Goal: Task Accomplishment & Management: Manage account settings

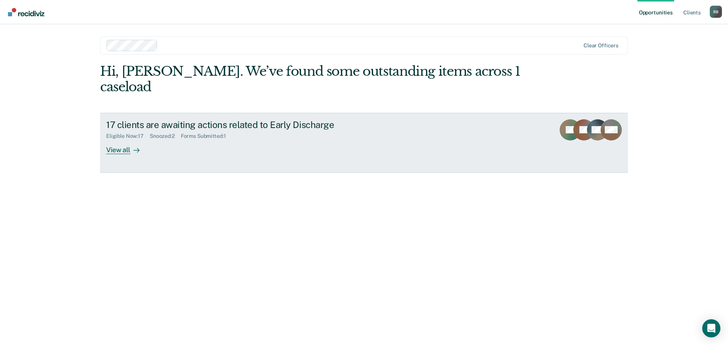
click at [118, 139] on div "View all" at bounding box center [127, 146] width 42 height 15
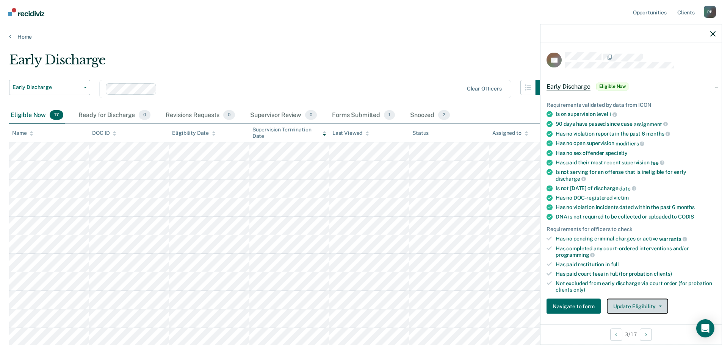
click at [635, 304] on button "Update Eligibility" at bounding box center [637, 306] width 61 height 15
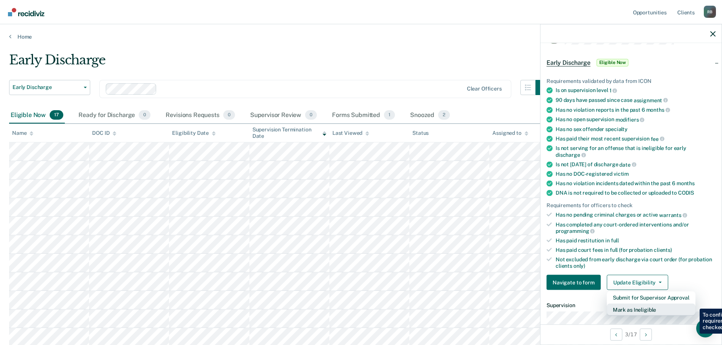
scroll to position [114, 0]
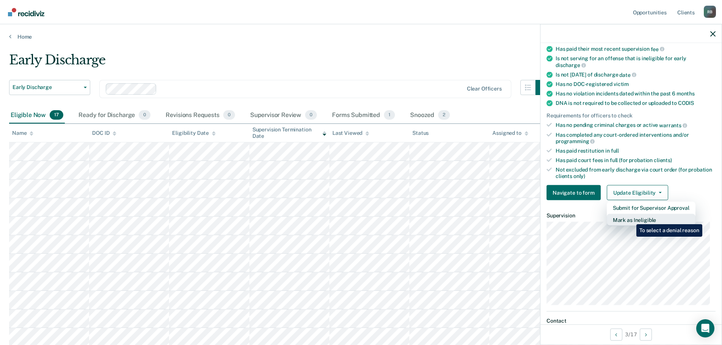
click at [631, 219] on button "Mark as Ineligible" at bounding box center [651, 220] width 89 height 12
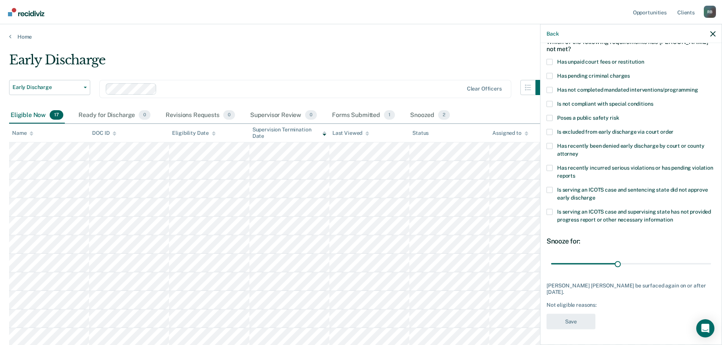
scroll to position [35, 0]
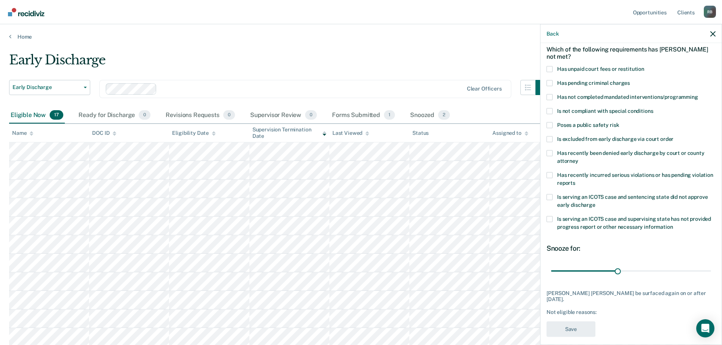
click at [550, 68] on span at bounding box center [550, 69] width 6 height 6
click at [644, 66] on input "Has unpaid court fees or restitution" at bounding box center [644, 66] width 0 height 0
click at [573, 321] on button "Save" at bounding box center [571, 329] width 49 height 16
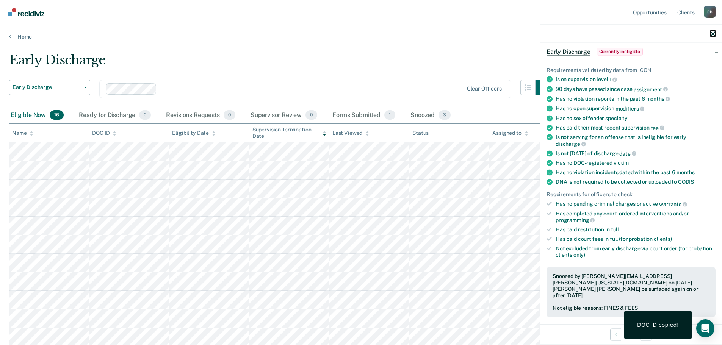
click at [714, 32] on icon "button" at bounding box center [712, 33] width 5 height 5
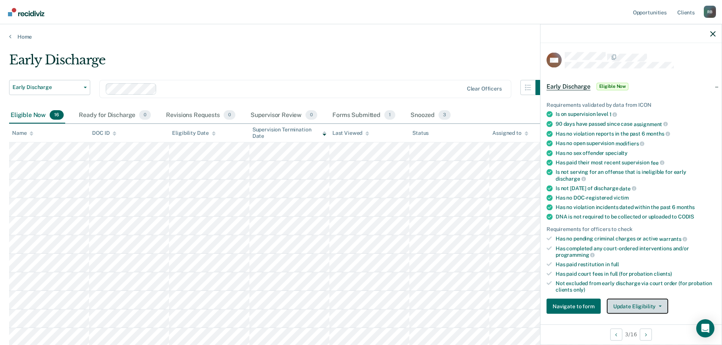
click at [659, 304] on button "Update Eligibility" at bounding box center [637, 306] width 61 height 15
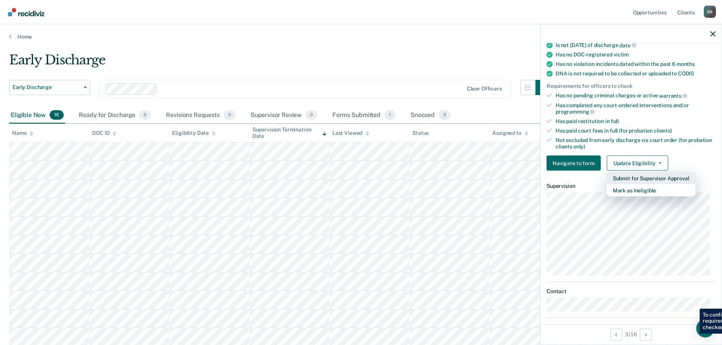
scroll to position [152, 0]
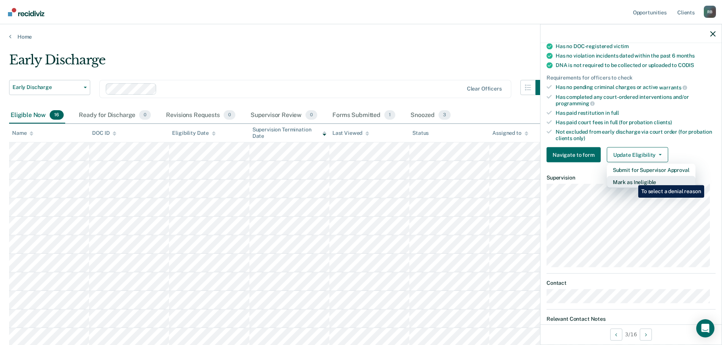
click at [633, 180] on button "Mark as Ineligible" at bounding box center [651, 182] width 89 height 12
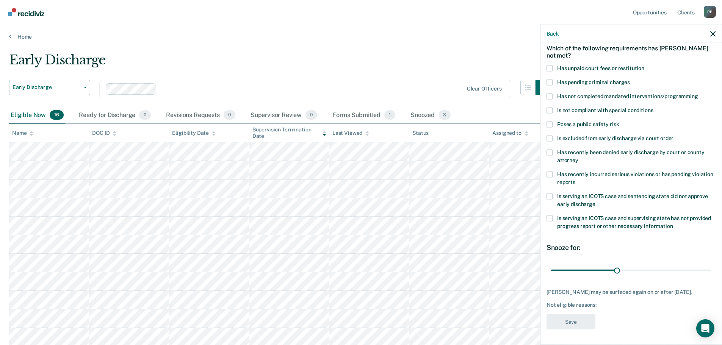
scroll to position [35, 0]
click at [551, 70] on span at bounding box center [550, 69] width 6 height 6
click at [644, 66] on input "Has unpaid court fees or restitution" at bounding box center [644, 66] width 0 height 0
click at [548, 112] on span at bounding box center [550, 111] width 6 height 6
click at [653, 108] on input "Is not compliant with special conditions" at bounding box center [653, 108] width 0 height 0
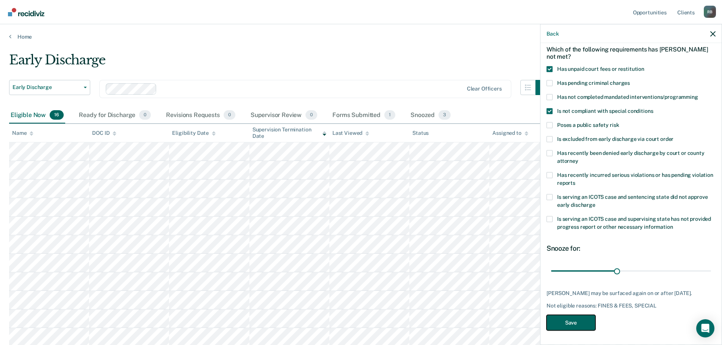
click at [574, 321] on button "Save" at bounding box center [571, 323] width 49 height 16
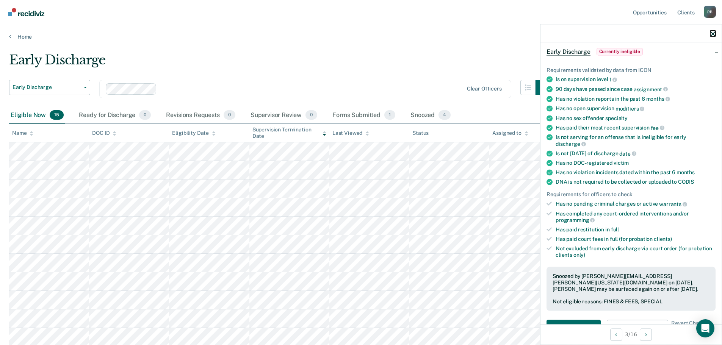
click at [711, 32] on icon "button" at bounding box center [712, 33] width 5 height 5
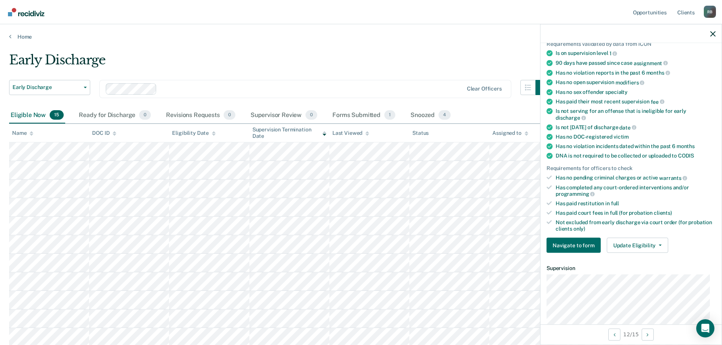
scroll to position [76, 0]
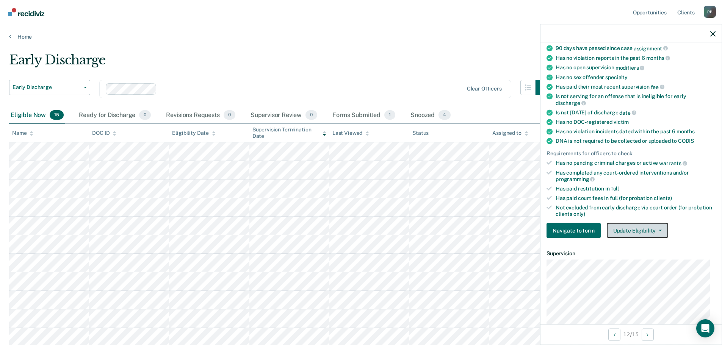
click at [659, 228] on button "Update Eligibility" at bounding box center [637, 230] width 61 height 15
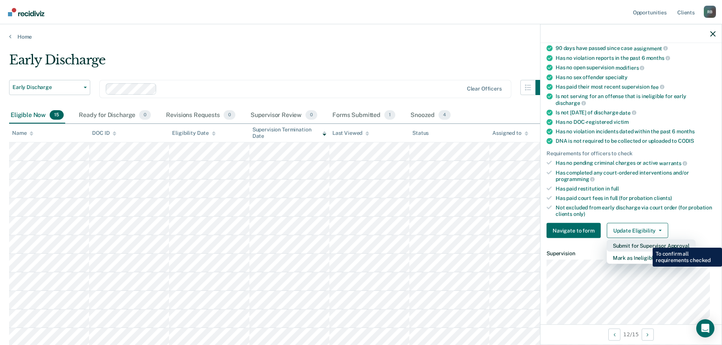
click at [647, 242] on button "Submit for Supervisor Approval" at bounding box center [651, 246] width 89 height 12
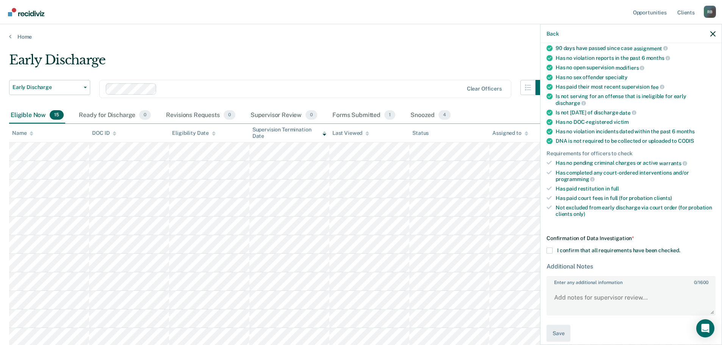
click at [550, 249] on span at bounding box center [550, 251] width 6 height 6
click at [680, 248] on input "I confirm that all requirements have been checked." at bounding box center [680, 248] width 0 height 0
click at [557, 331] on button "Save" at bounding box center [559, 333] width 24 height 17
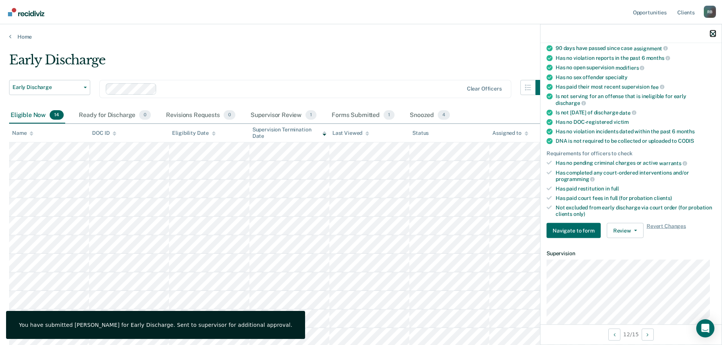
click at [711, 32] on icon "button" at bounding box center [712, 33] width 5 height 5
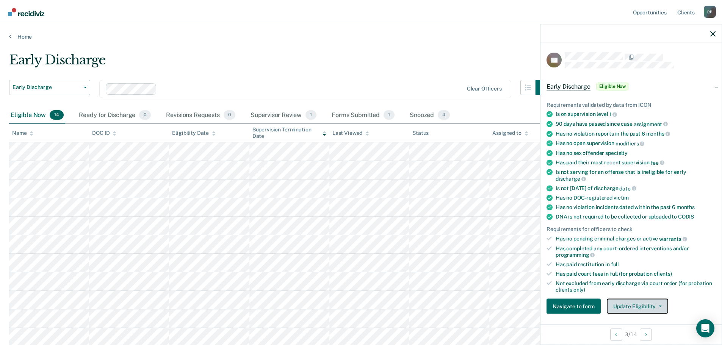
click at [627, 304] on button "Update Eligibility" at bounding box center [637, 306] width 61 height 15
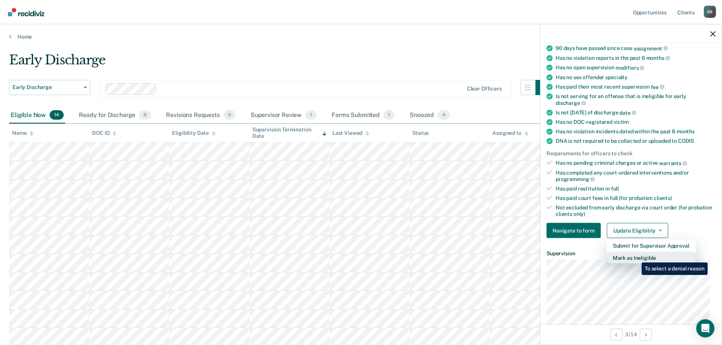
click at [636, 257] on button "Mark as Ineligible" at bounding box center [651, 258] width 89 height 12
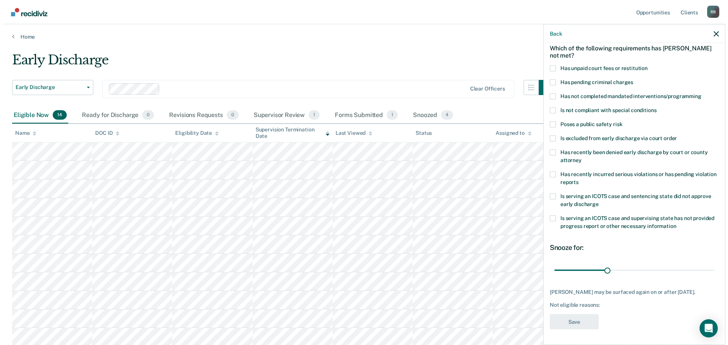
scroll to position [41, 0]
click at [549, 65] on span at bounding box center [550, 68] width 6 height 6
click at [644, 65] on input "Has unpaid court fees or restitution" at bounding box center [644, 65] width 0 height 0
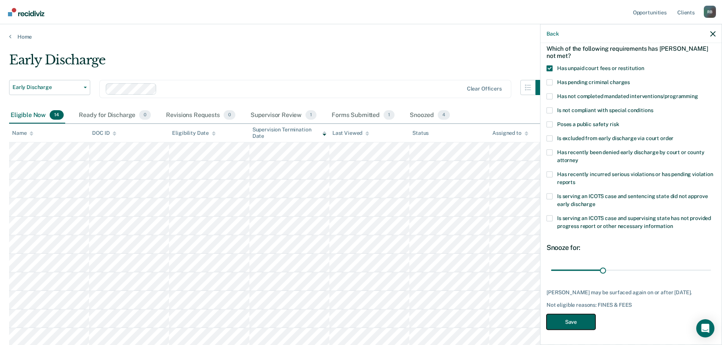
click at [576, 318] on button "Save" at bounding box center [571, 322] width 49 height 16
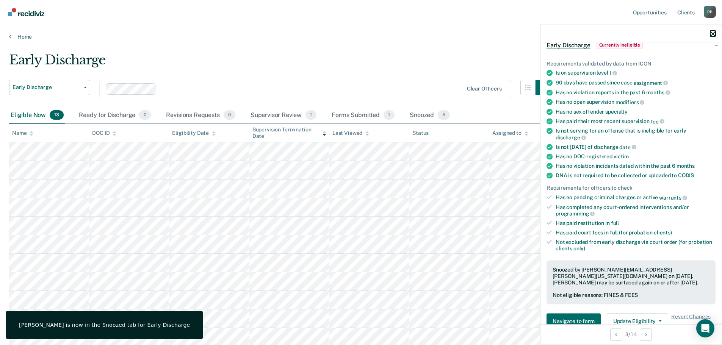
click at [713, 34] on icon "button" at bounding box center [712, 33] width 5 height 5
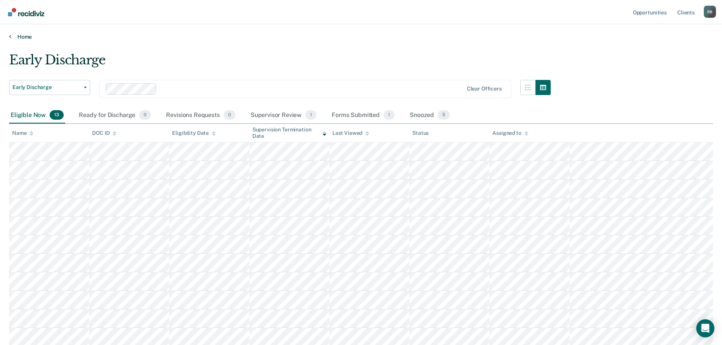
click at [22, 36] on link "Home" at bounding box center [361, 36] width 704 height 7
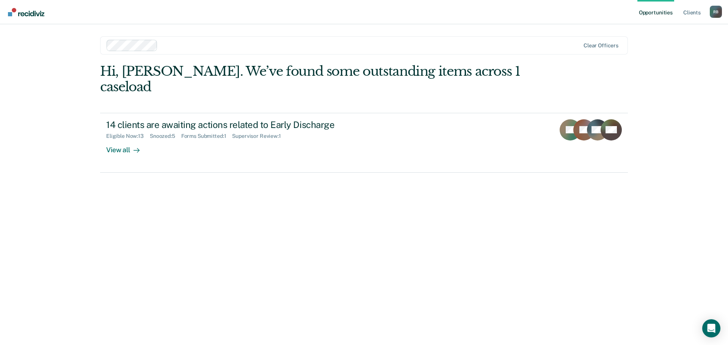
click at [716, 10] on div "R B" at bounding box center [716, 12] width 12 height 12
click at [666, 49] on link "Log Out" at bounding box center [685, 50] width 61 height 6
